Goal: Task Accomplishment & Management: Use online tool/utility

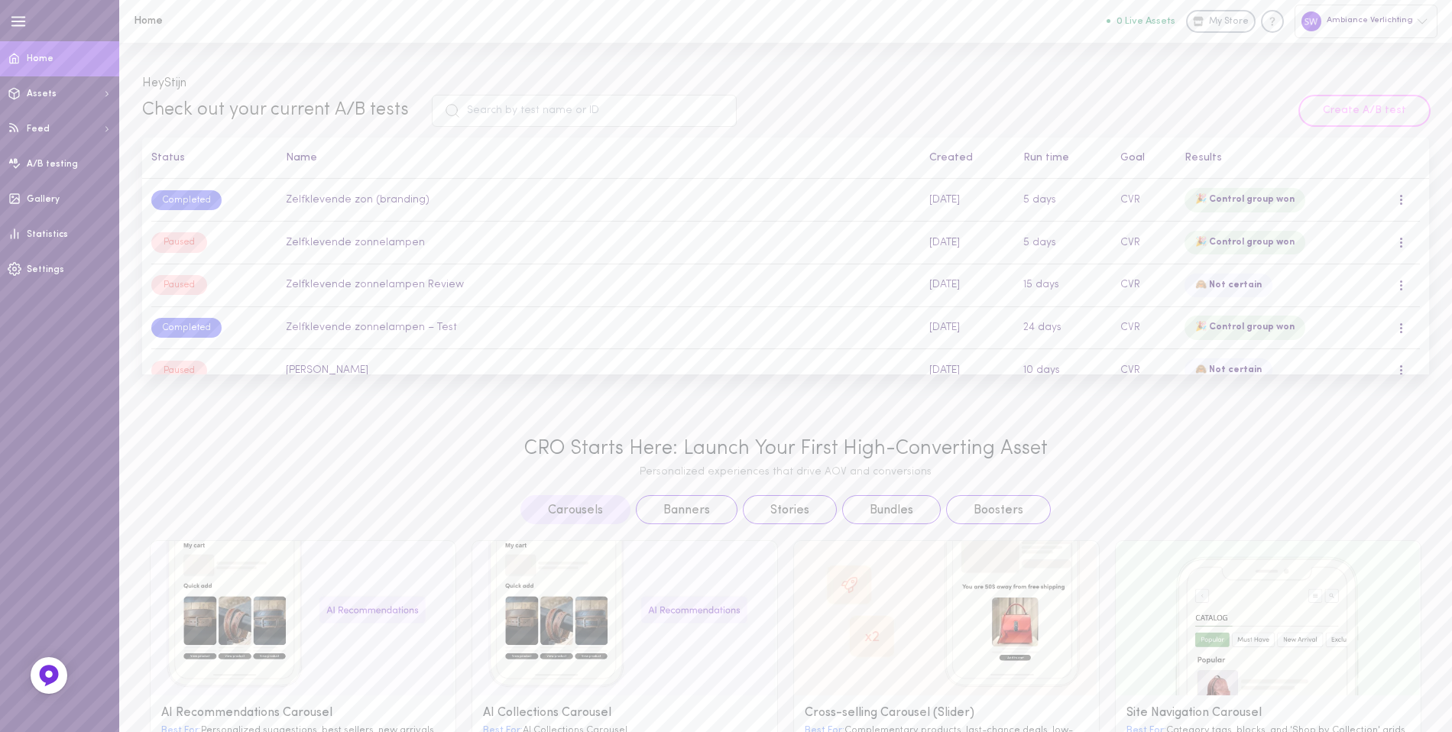
click at [1362, 114] on button "Create A/B test" at bounding box center [1364, 110] width 129 height 29
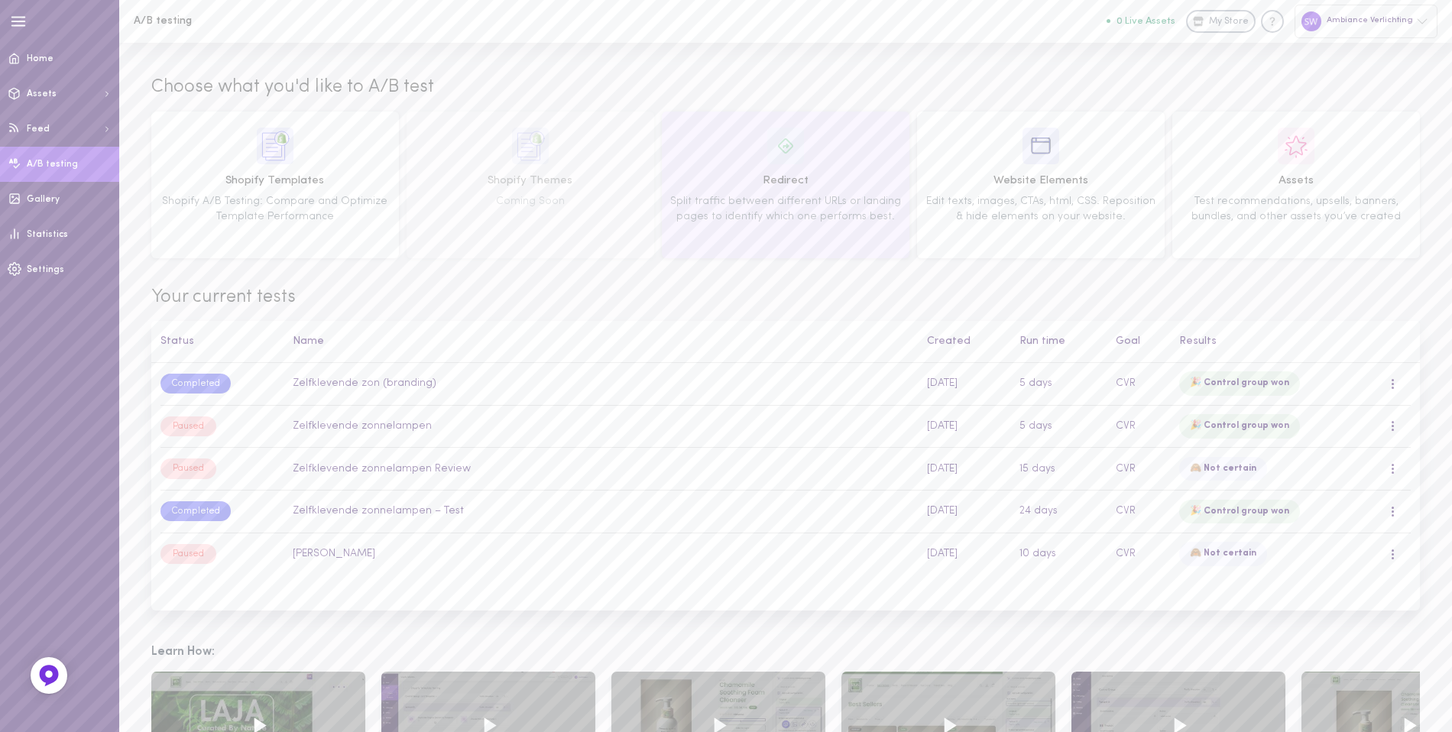
click at [791, 169] on div "Redirect Split traffic between different URLs or landing pages to identify whic…" at bounding box center [785, 185] width 237 height 115
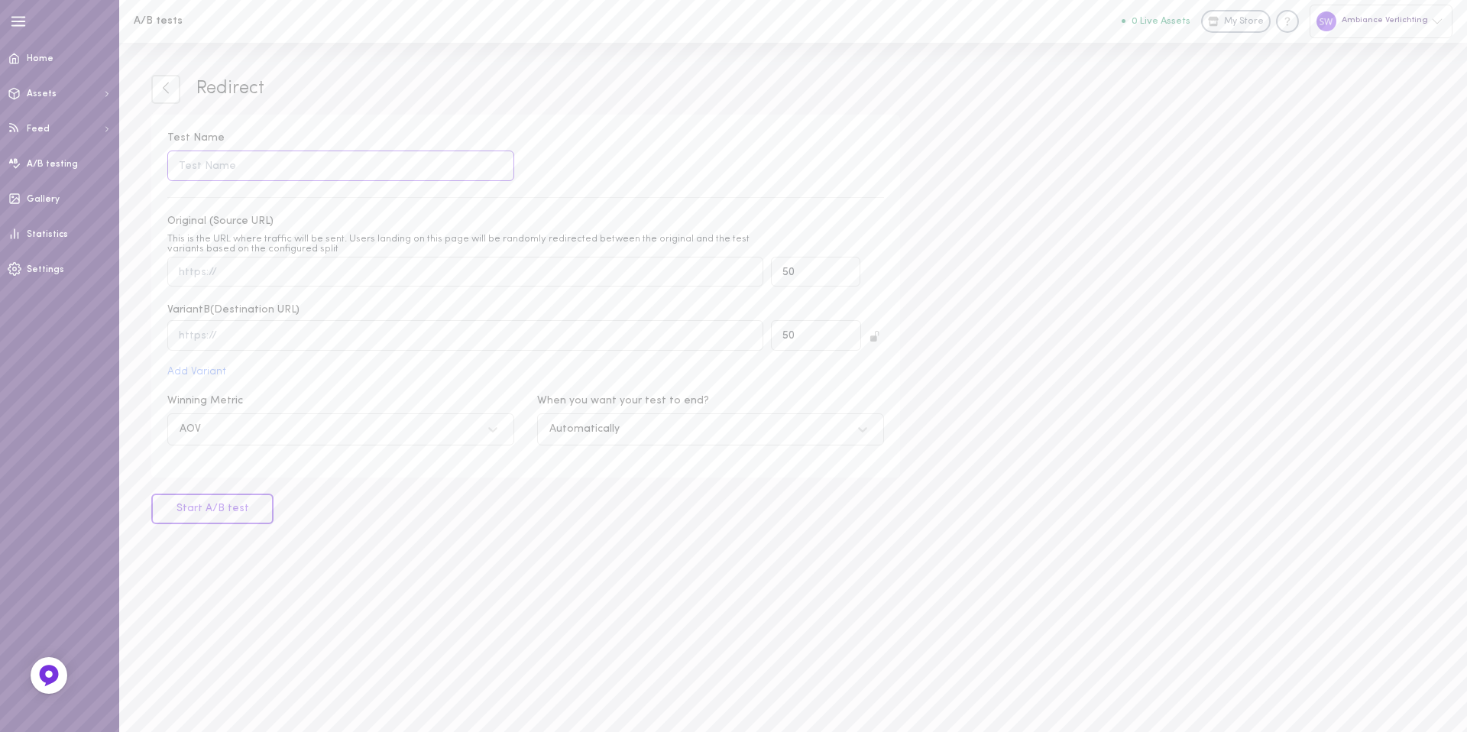
click at [292, 162] on input "Test Name" at bounding box center [340, 166] width 347 height 30
click at [411, 132] on label "Test Name" at bounding box center [340, 156] width 347 height 50
click at [411, 151] on input "Test Name" at bounding box center [340, 166] width 347 height 30
click at [353, 173] on input "Test Name Name should not be empty" at bounding box center [340, 166] width 347 height 30
click at [419, 126] on div "Test Name Name should not be empty Original (Source URL) This is the URL where …" at bounding box center [525, 297] width 749 height 364
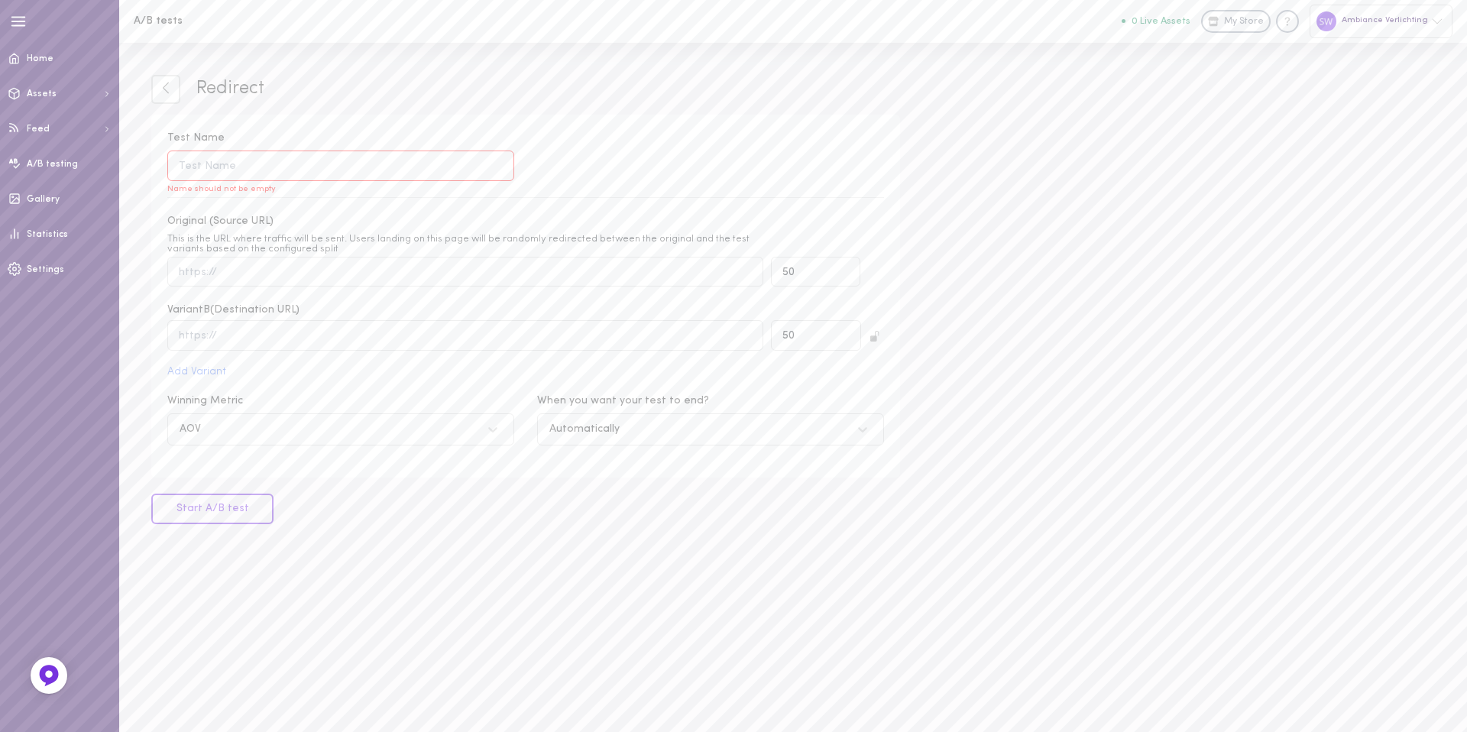
click at [370, 167] on input "Test Name Name should not be empty" at bounding box center [340, 166] width 347 height 30
type input "Zonder tabs"
click at [471, 287] on div "Original (Source URL) This is the URL where traffic will be sent. Users landing…" at bounding box center [525, 295] width 717 height 163
click at [420, 277] on input "Original (Source URL) This is the URL where traffic will be sent. Users landing…" at bounding box center [465, 272] width 596 height 30
paste input "[URL][DOMAIN_NAME]"
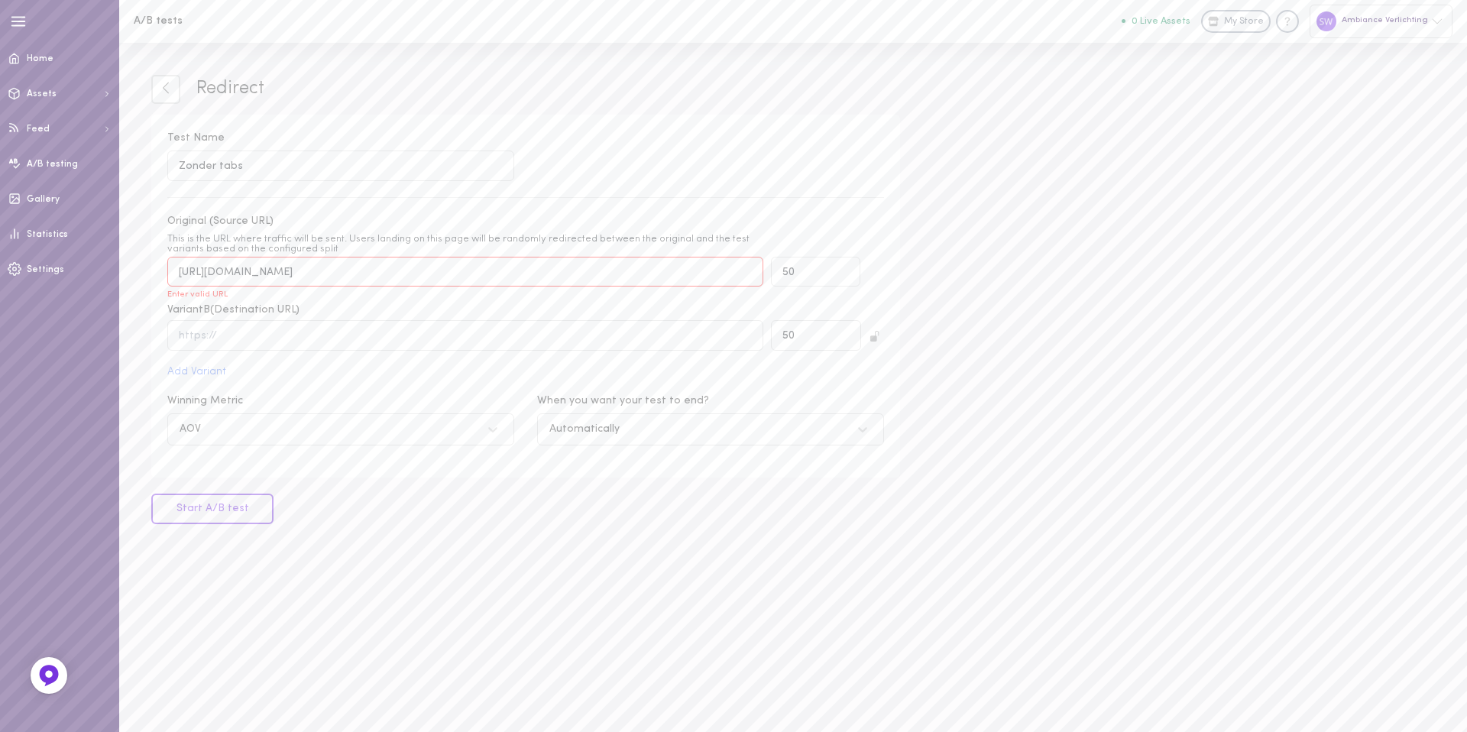
type input "[URL][DOMAIN_NAME]"
click at [208, 325] on input "text" at bounding box center [465, 335] width 596 height 30
paste input "[URL][DOMAIN_NAME]"
type input "[URL][DOMAIN_NAME]"
click at [844, 186] on div "Test Name Zonder tabs Original (Source URL) This is the URL where traffic will …" at bounding box center [525, 297] width 749 height 364
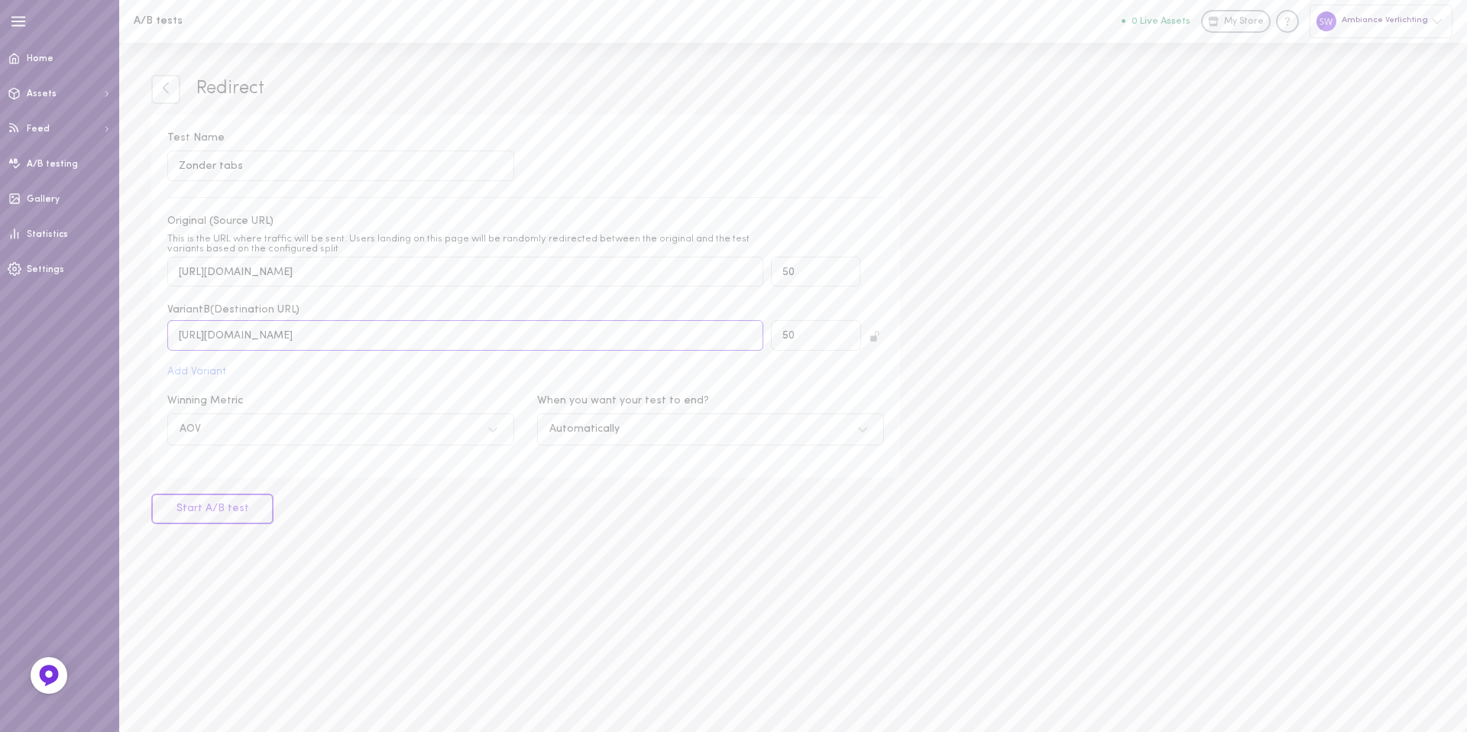
drag, startPoint x: 538, startPoint y: 341, endPoint x: 422, endPoint y: 348, distance: 116.4
click at [377, 338] on input "[URL][DOMAIN_NAME]" at bounding box center [465, 335] width 596 height 30
click at [686, 339] on input "[URL][DOMAIN_NAME]" at bounding box center [465, 335] width 596 height 30
click at [750, 159] on div "Test Name Zonder tabs" at bounding box center [526, 156] width 740 height 50
drag, startPoint x: 610, startPoint y: 338, endPoint x: 199, endPoint y: 332, distance: 411.1
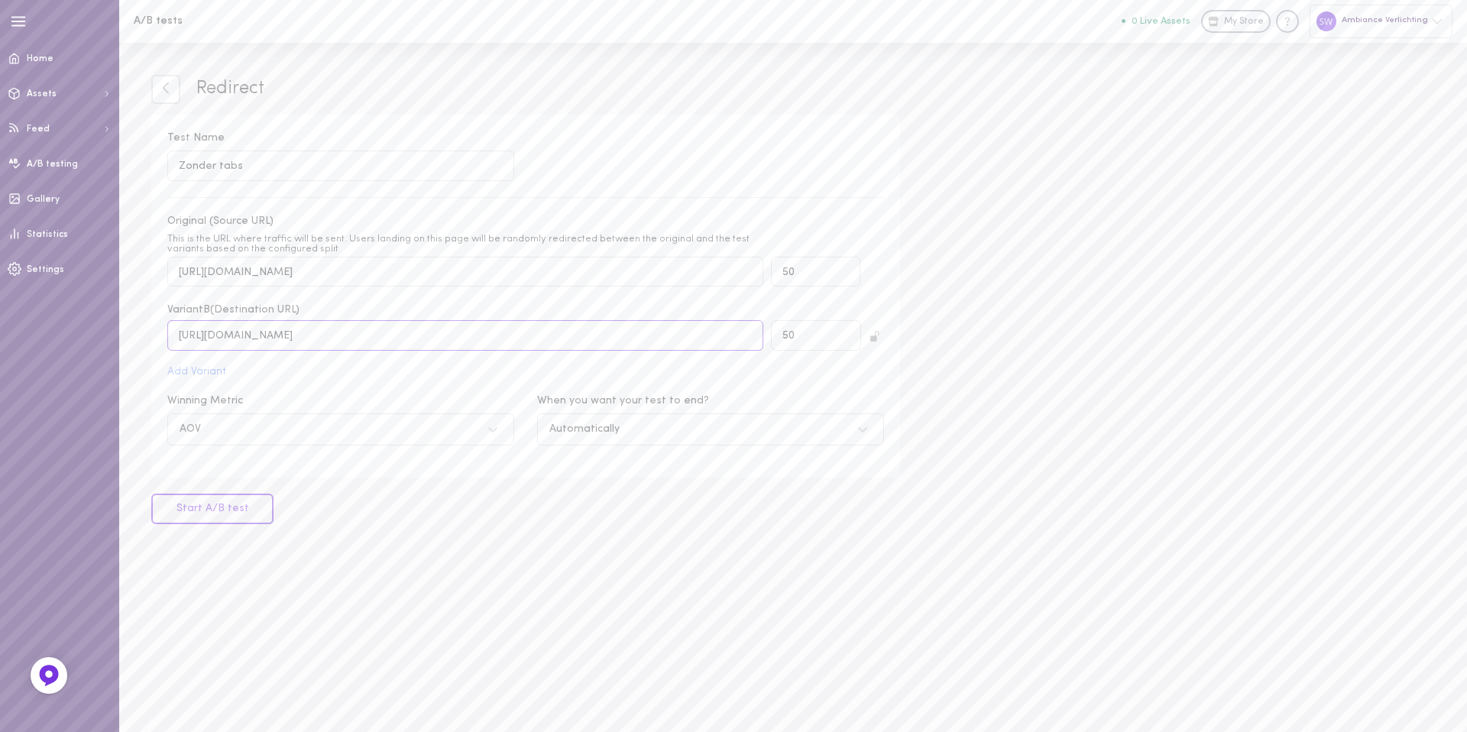
click at [171, 332] on input "[URL][DOMAIN_NAME]" at bounding box center [465, 335] width 596 height 30
click at [597, 335] on input "[URL][DOMAIN_NAME]" at bounding box center [465, 335] width 596 height 30
click at [306, 432] on div "AOV" at bounding box center [326, 429] width 308 height 15
click at [102, 429] on input "Winning Metric AOV" at bounding box center [102, 429] width 0 height 0
click at [263, 504] on div "CVR" at bounding box center [340, 499] width 347 height 30
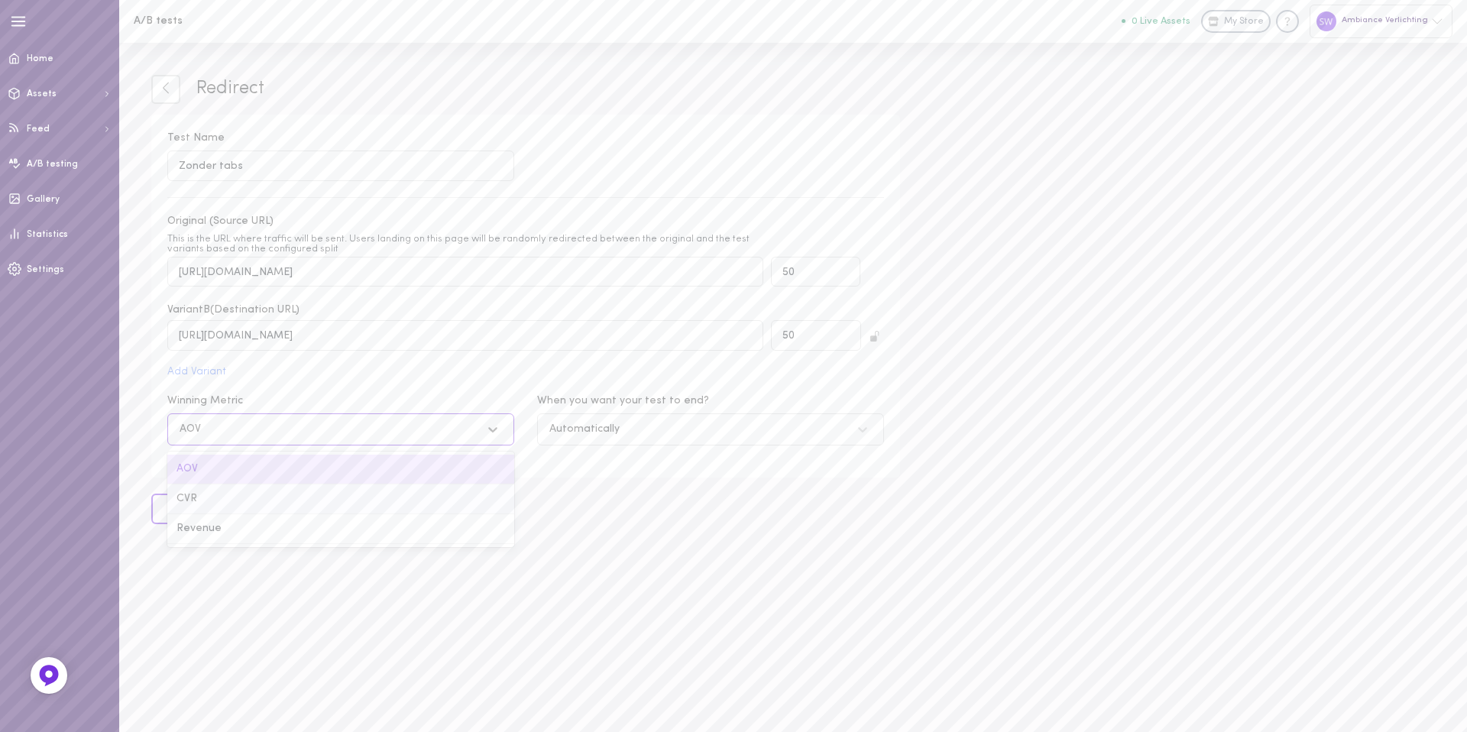
click at [102, 429] on input "Winning Metric option CVR focused, 2 of 3. 3 results available. Use Up and Down…" at bounding box center [102, 429] width 0 height 0
click at [677, 425] on div "Automatically" at bounding box center [696, 429] width 308 height 15
click at [472, 429] on input "When you want your test to end? Automatically" at bounding box center [472, 429] width 0 height 0
click at [718, 375] on div "Test Name Zonder tabs Original (Source URL) This is the URL where traffic will …" at bounding box center [525, 297] width 749 height 364
click at [208, 510] on button "Start A/B test" at bounding box center [212, 509] width 122 height 31
